Goal: Task Accomplishment & Management: Manage account settings

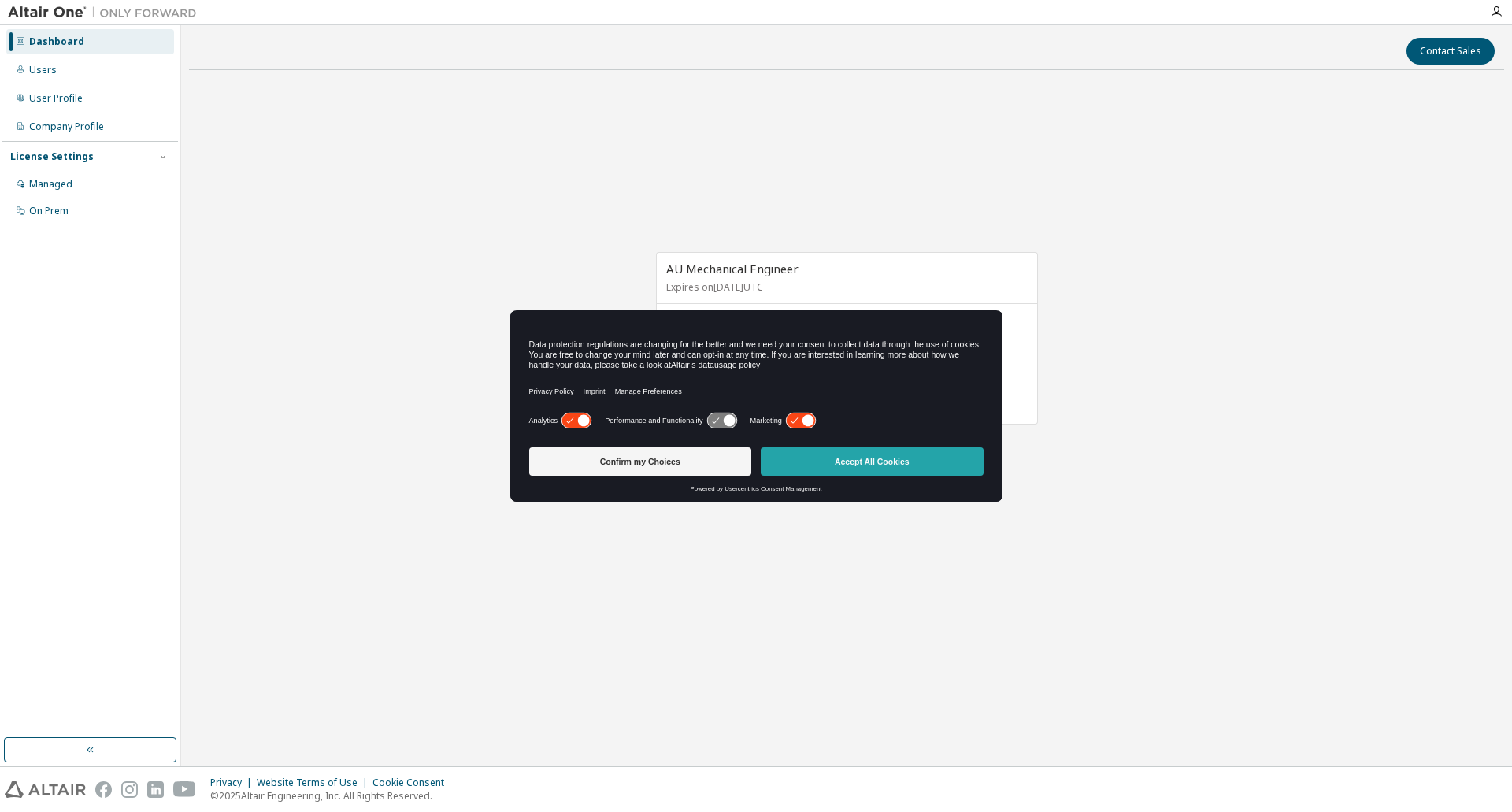
click at [859, 458] on button "Accept All Cookies" at bounding box center [872, 461] width 223 height 29
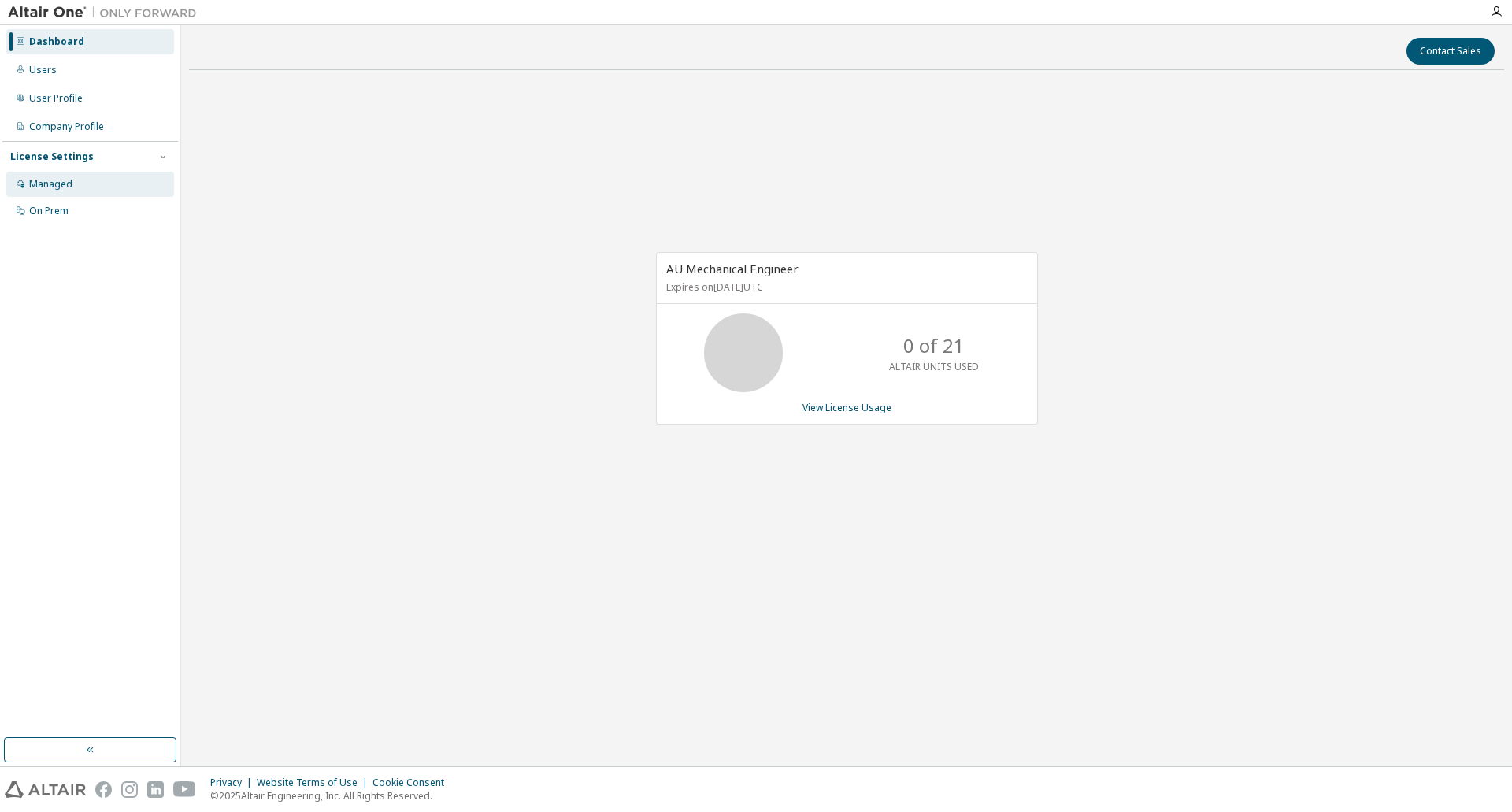
click at [56, 180] on div "Managed" at bounding box center [50, 184] width 44 height 13
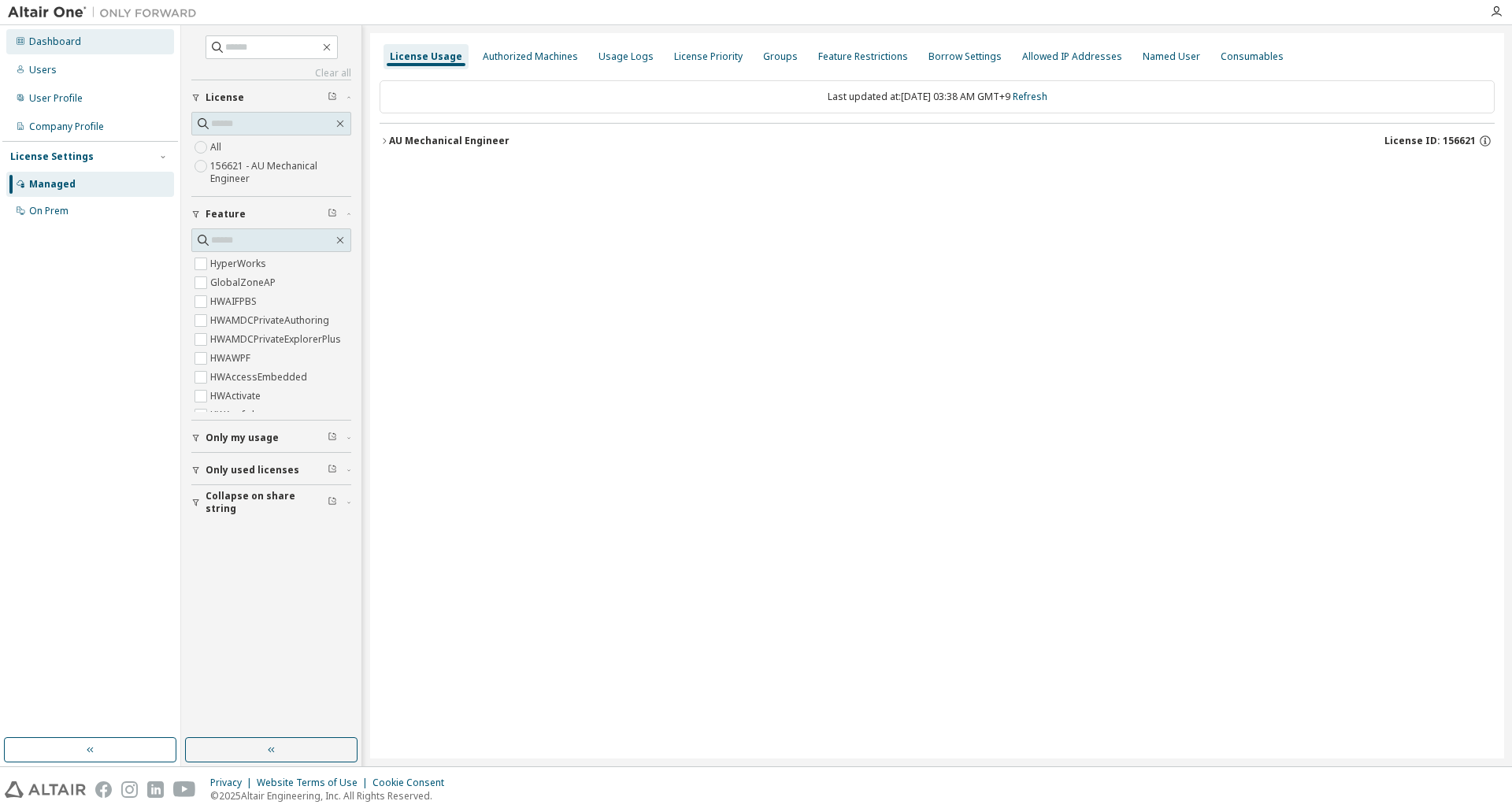
click at [56, 42] on div "Dashboard" at bounding box center [55, 42] width 52 height 13
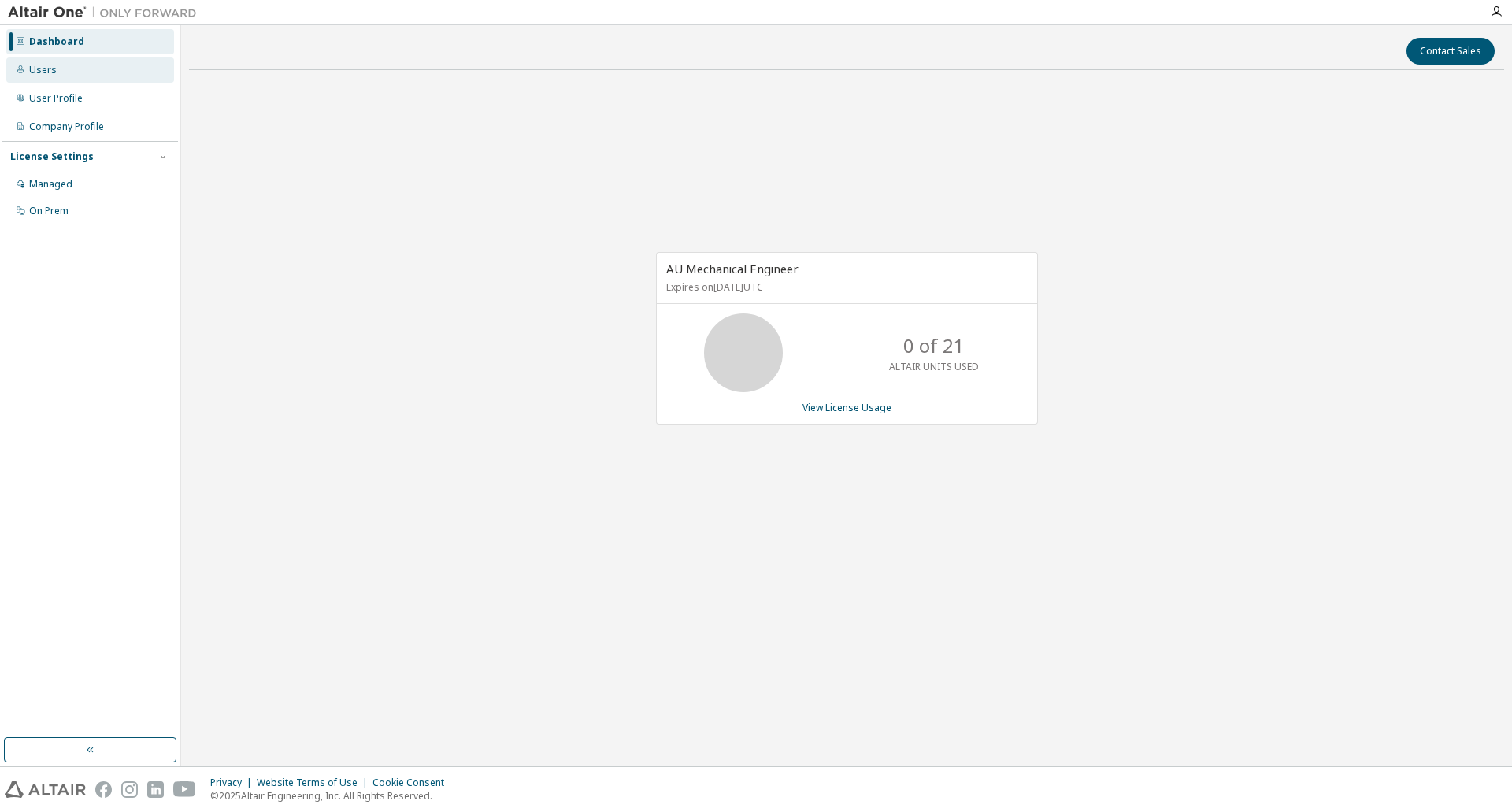
click at [50, 62] on div "Users" at bounding box center [90, 69] width 168 height 25
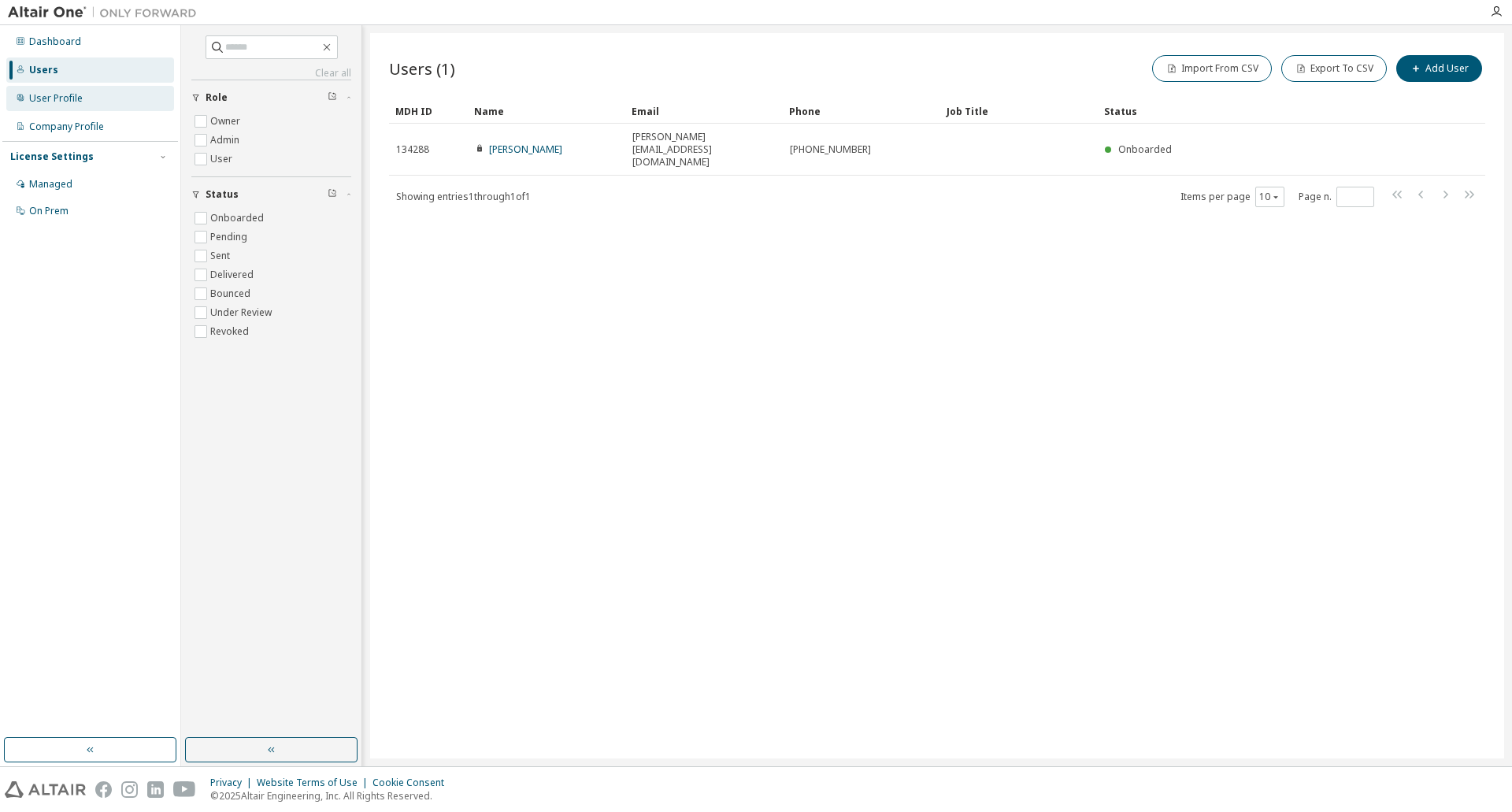
click at [71, 99] on div "User Profile" at bounding box center [56, 99] width 54 height 13
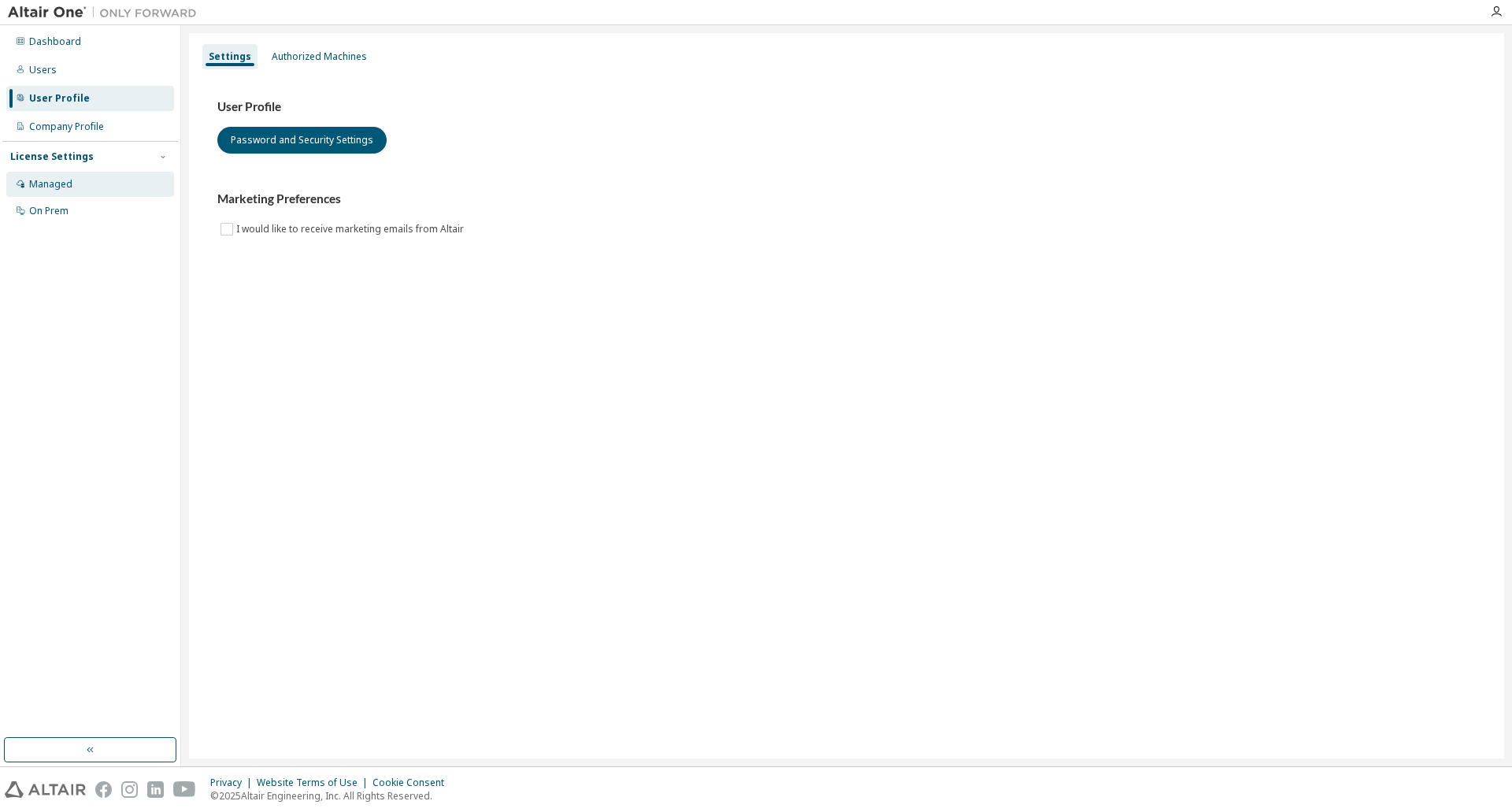
click at [62, 181] on div "Managed" at bounding box center [50, 184] width 44 height 13
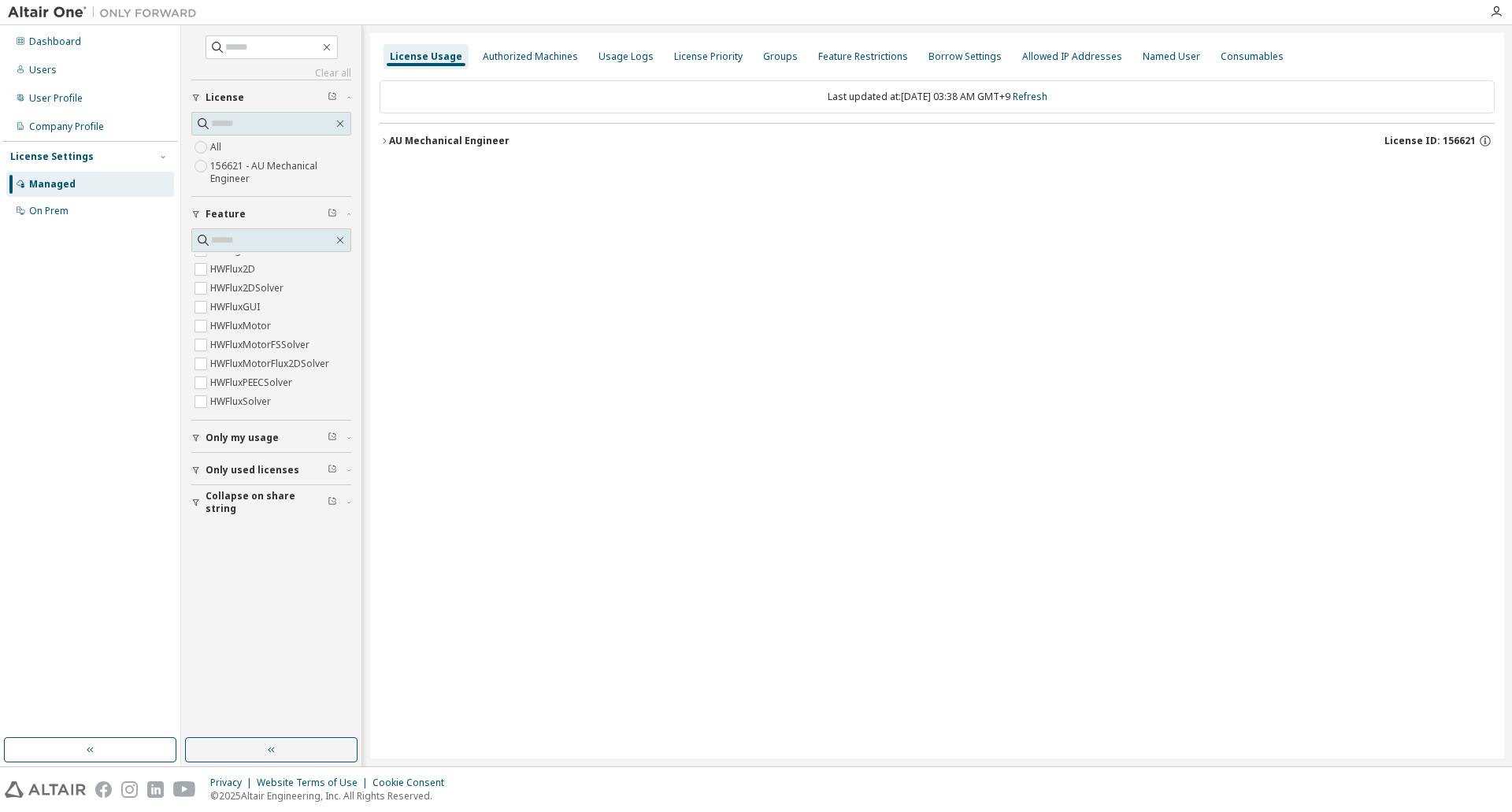
scroll to position [1351, 0]
click at [341, 271] on span "HWFluxMotorFSSolver" at bounding box center [271, 274] width 160 height 19
click at [276, 55] on input "text" at bounding box center [272, 47] width 94 height 16
type input "*********"
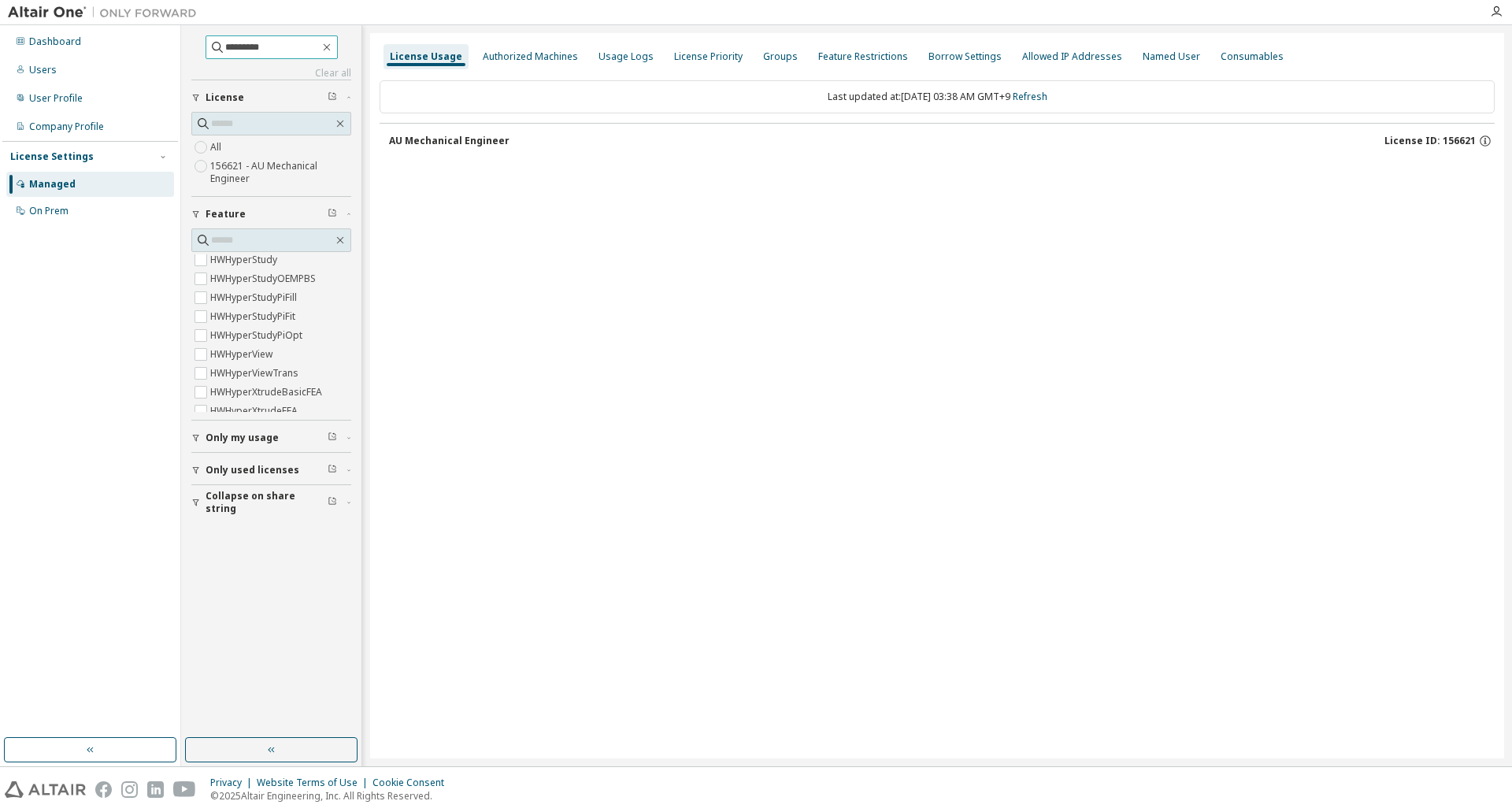
scroll to position [1498, 0]
click at [233, 356] on label "HWHyperMesh" at bounding box center [245, 354] width 70 height 19
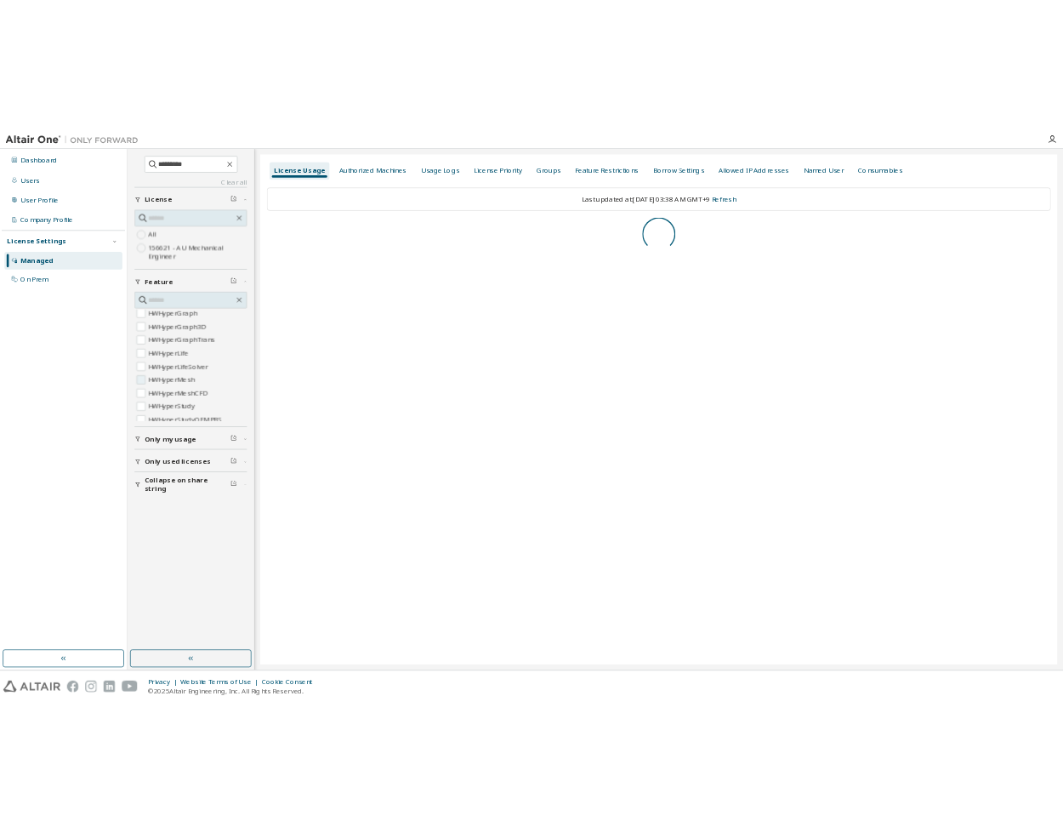
scroll to position [0, 0]
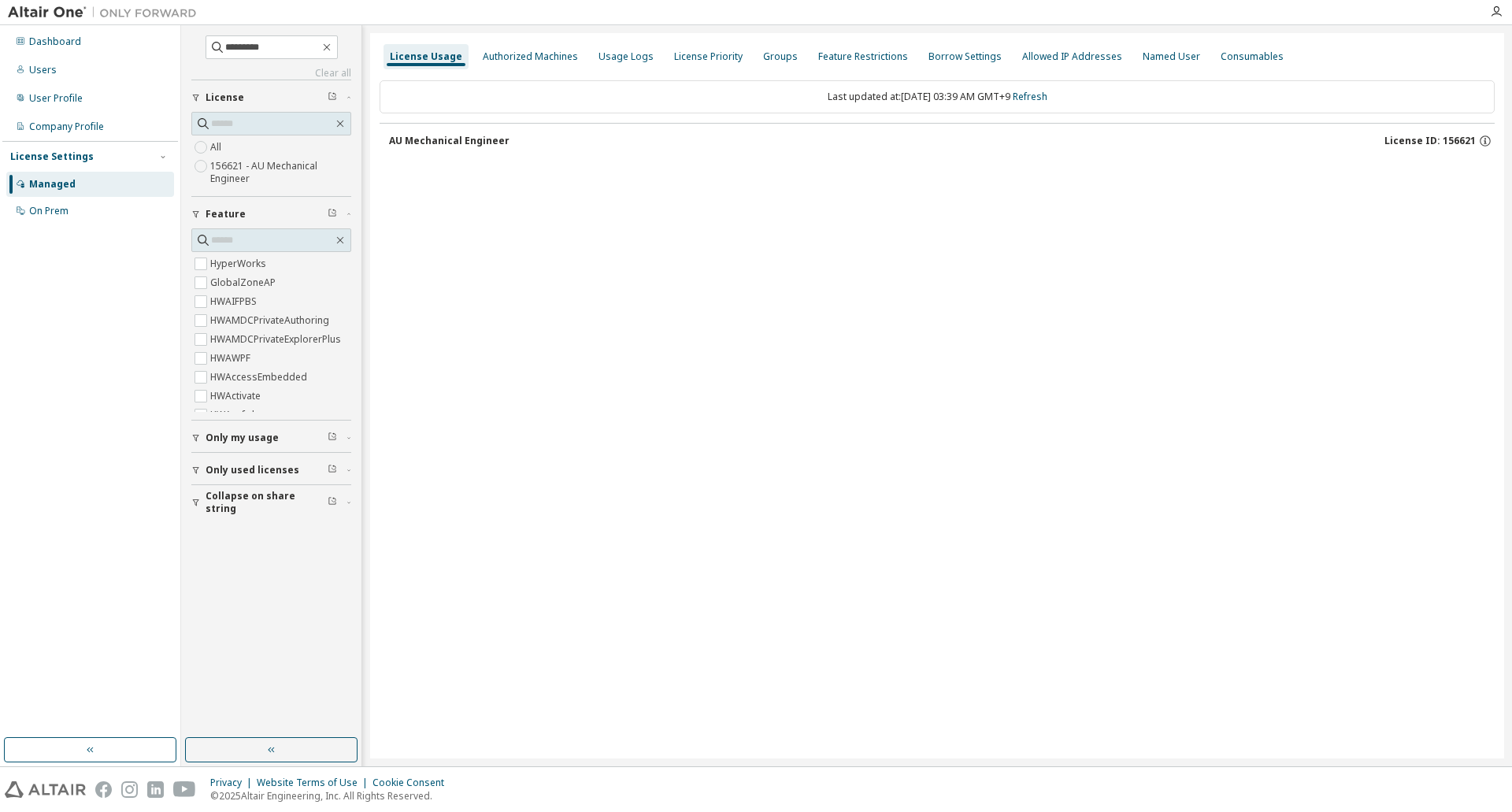
click at [457, 141] on div "AU Mechanical Engineer" at bounding box center [449, 141] width 120 height 13
click at [485, 141] on div "AU Mechanical Engineer" at bounding box center [449, 141] width 120 height 13
click at [1439, 139] on span "License ID: 156621" at bounding box center [1430, 141] width 92 height 13
click at [676, 58] on div "License Priority" at bounding box center [708, 56] width 69 height 13
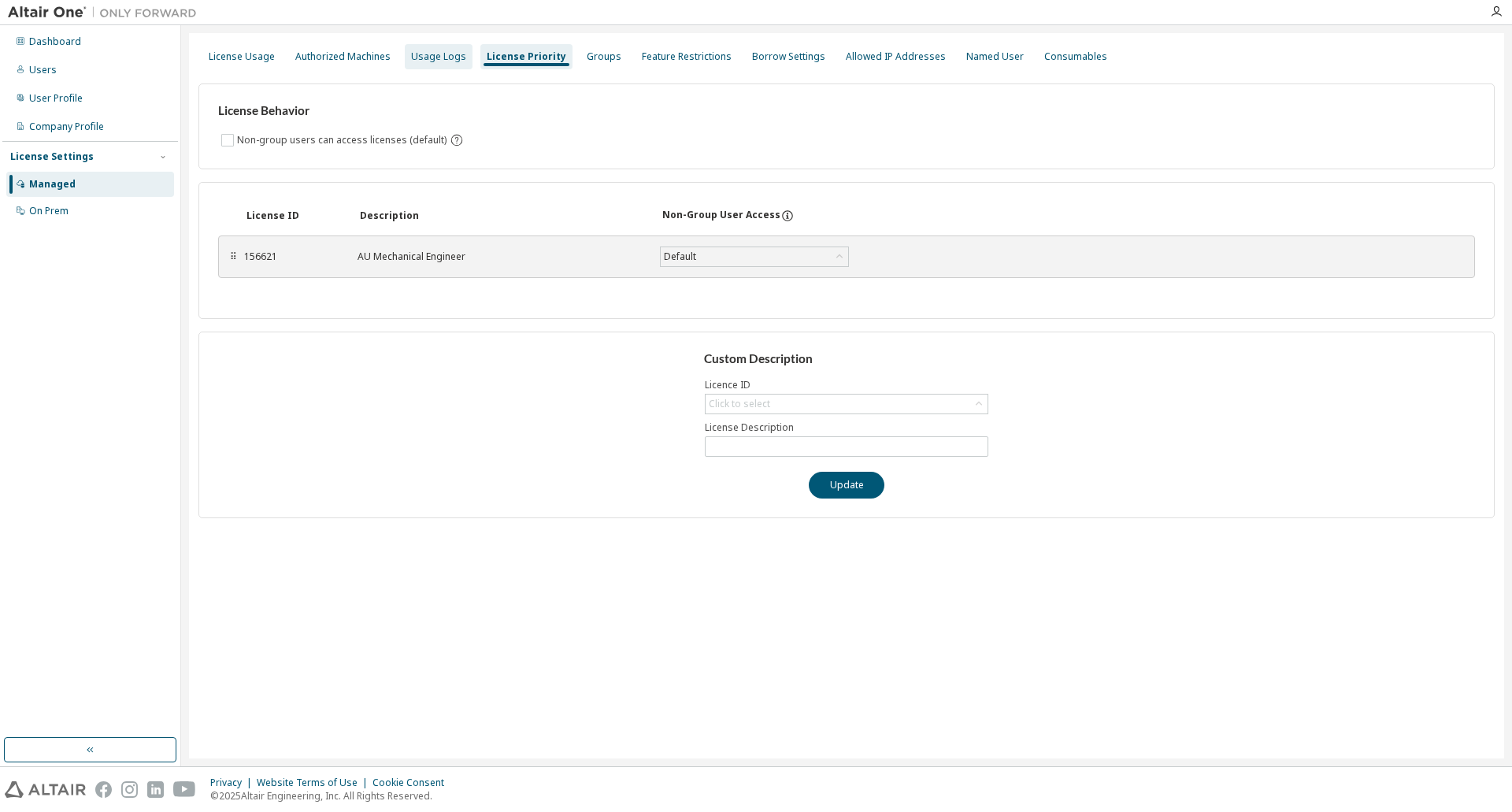
click at [441, 55] on div "Usage Logs" at bounding box center [439, 56] width 56 height 13
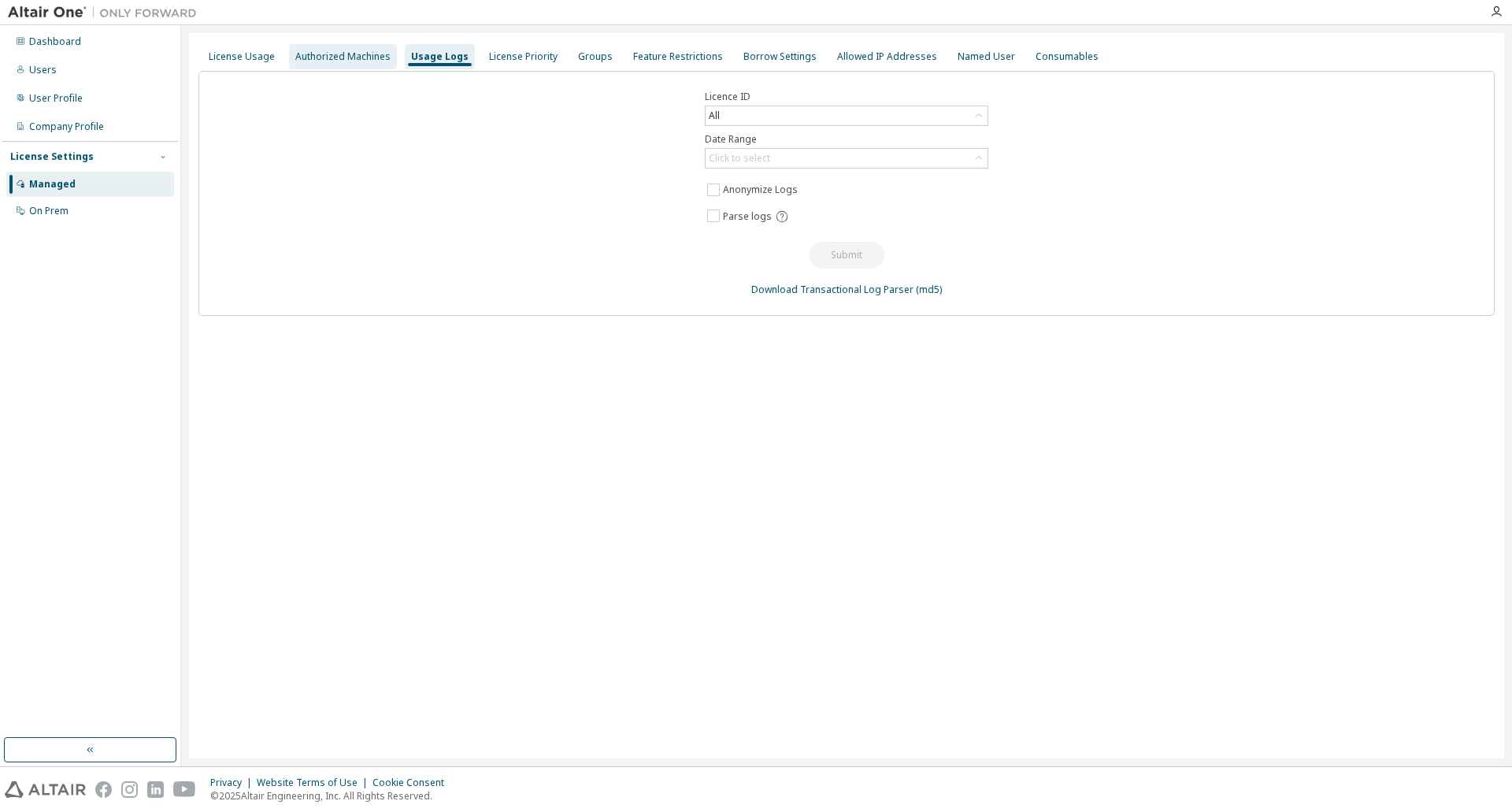
click at [324, 56] on div "Authorized Machines" at bounding box center [343, 56] width 95 height 13
